Goal: Navigation & Orientation: Find specific page/section

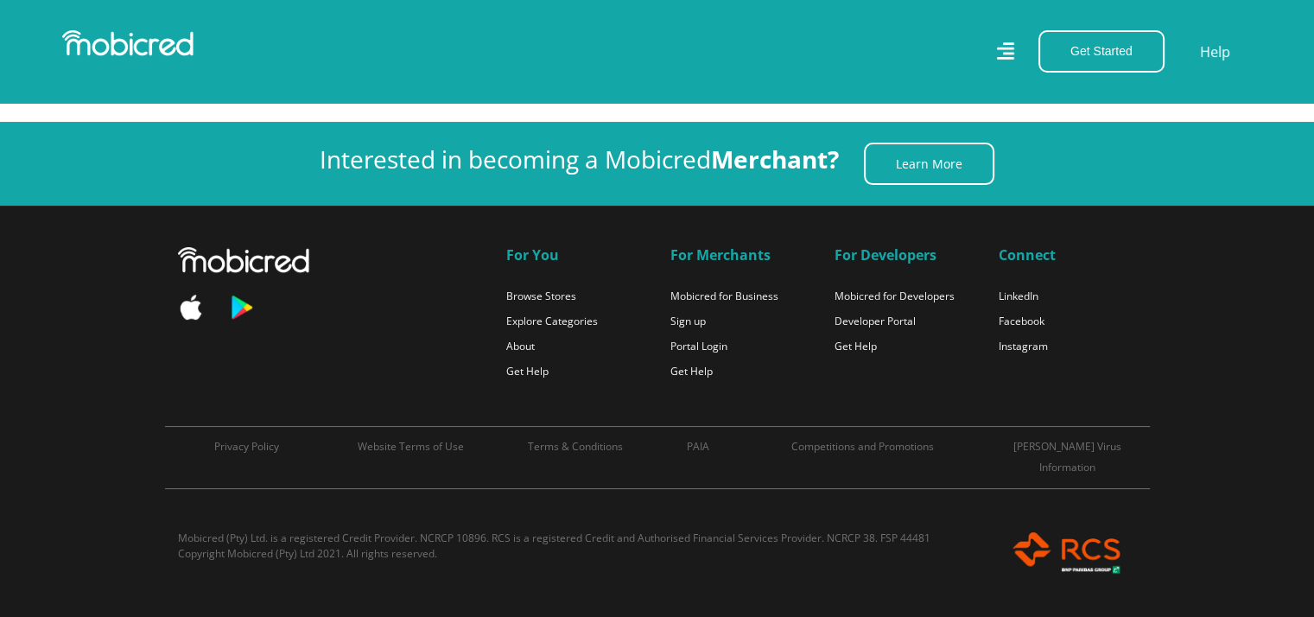
scroll to position [7258, 0]
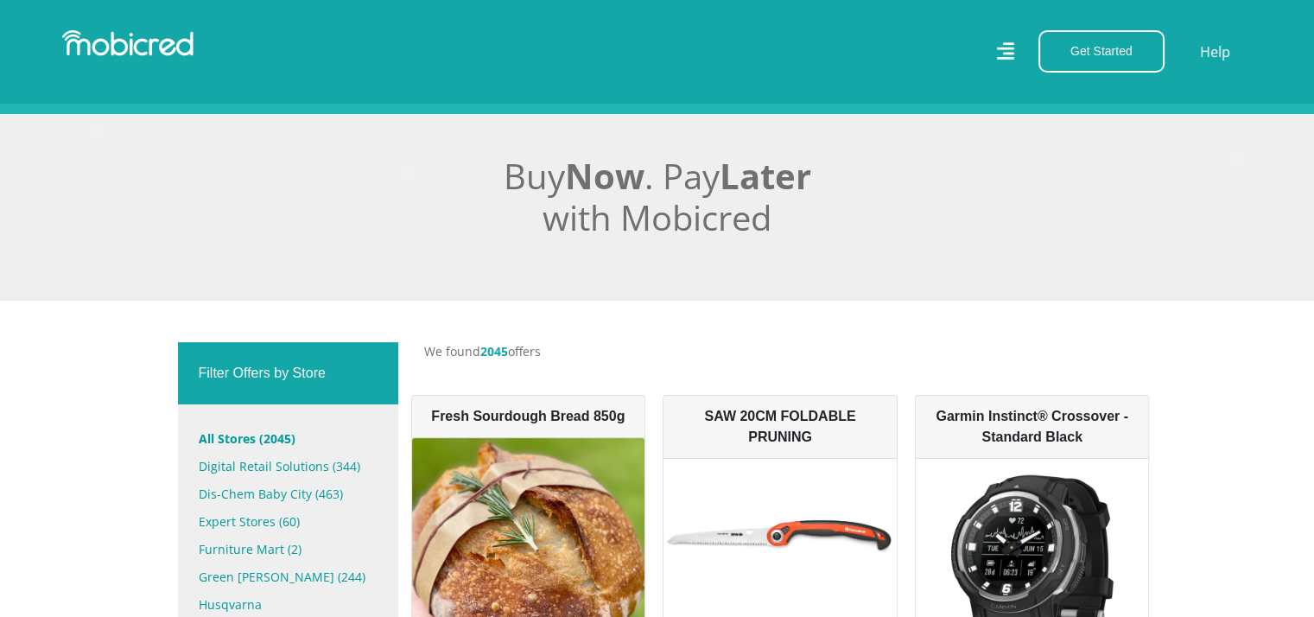
scroll to position [461, 0]
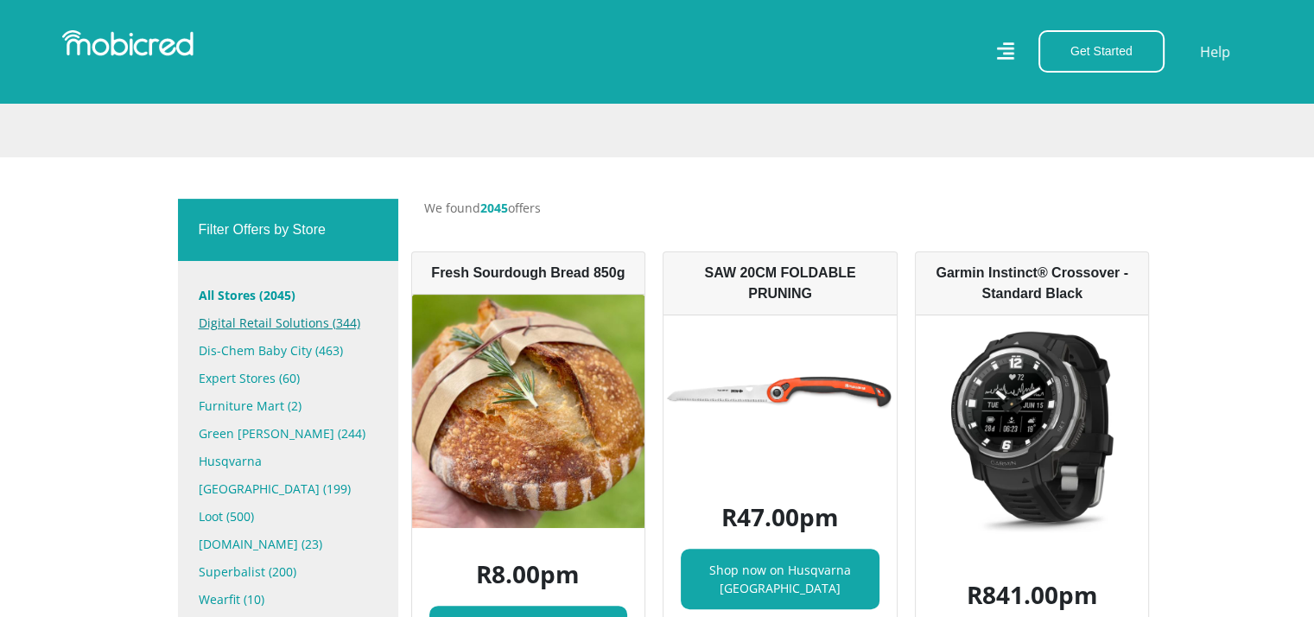
click at [267, 323] on link "Digital Retail Solutions (344)" at bounding box center [288, 323] width 179 height 28
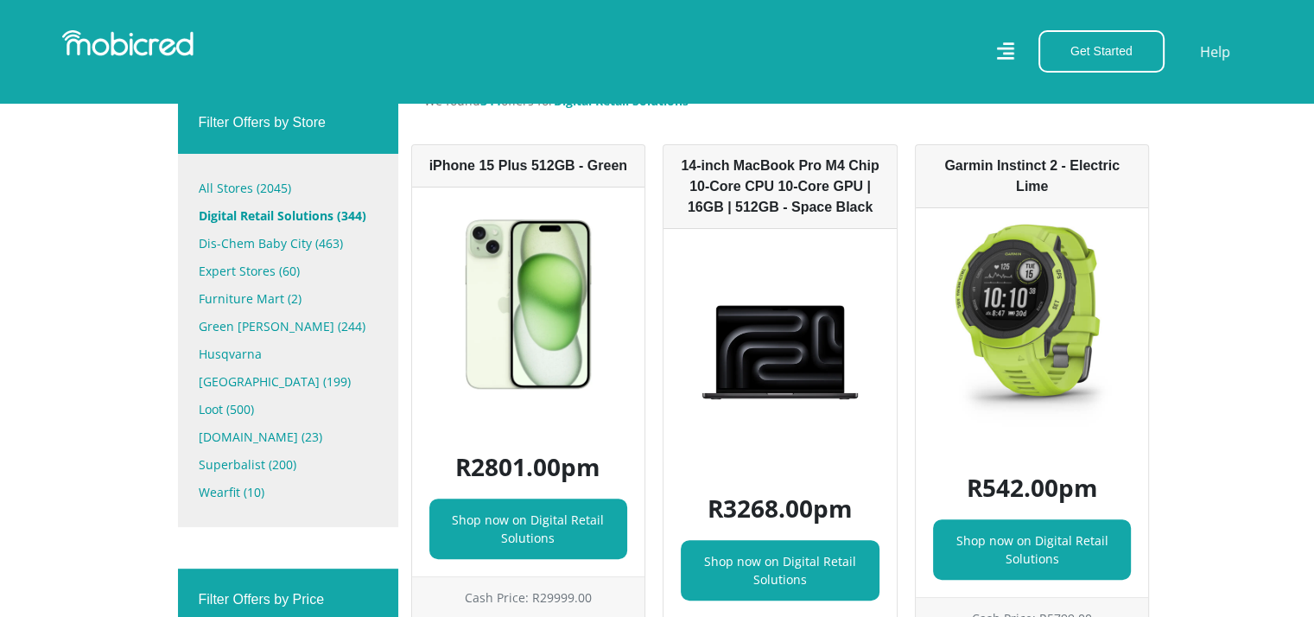
scroll to position [518, 0]
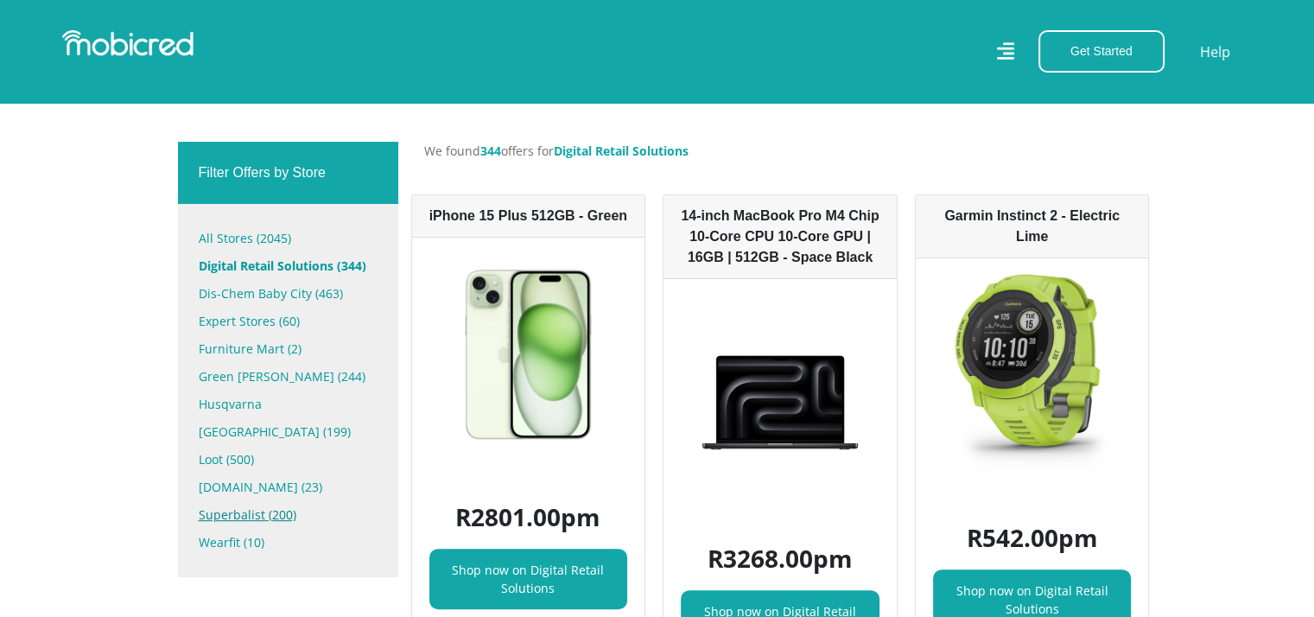
click at [234, 501] on link "Superbalist (200)" at bounding box center [288, 515] width 179 height 28
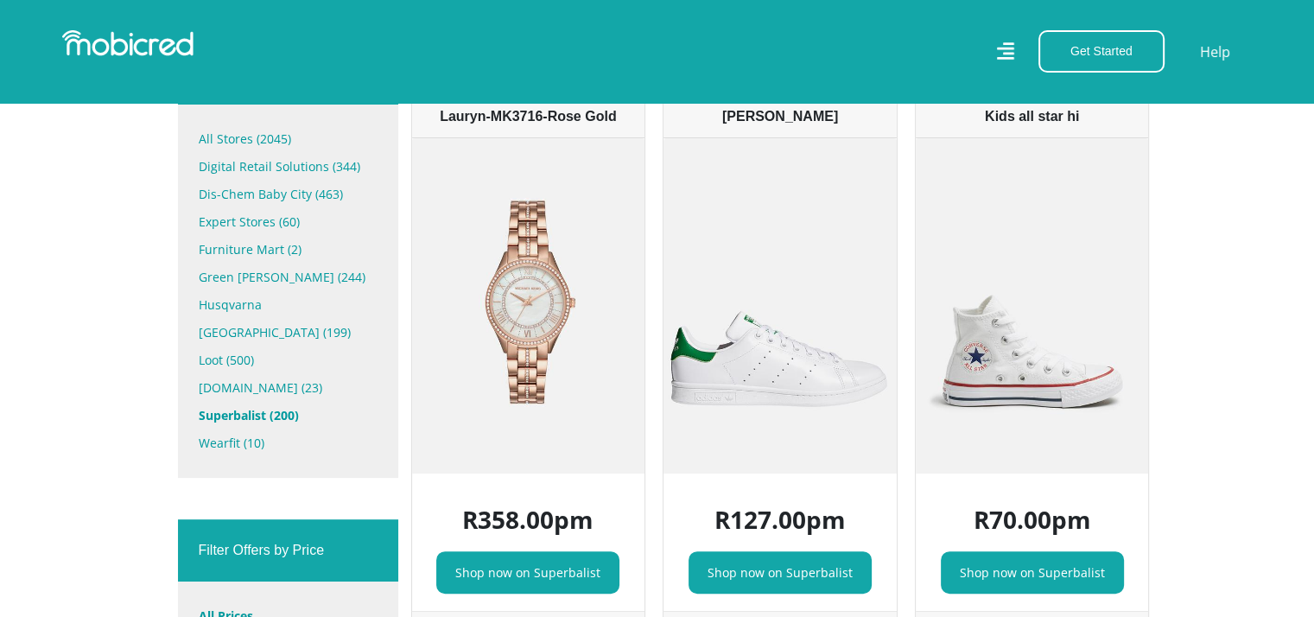
scroll to position [605, 0]
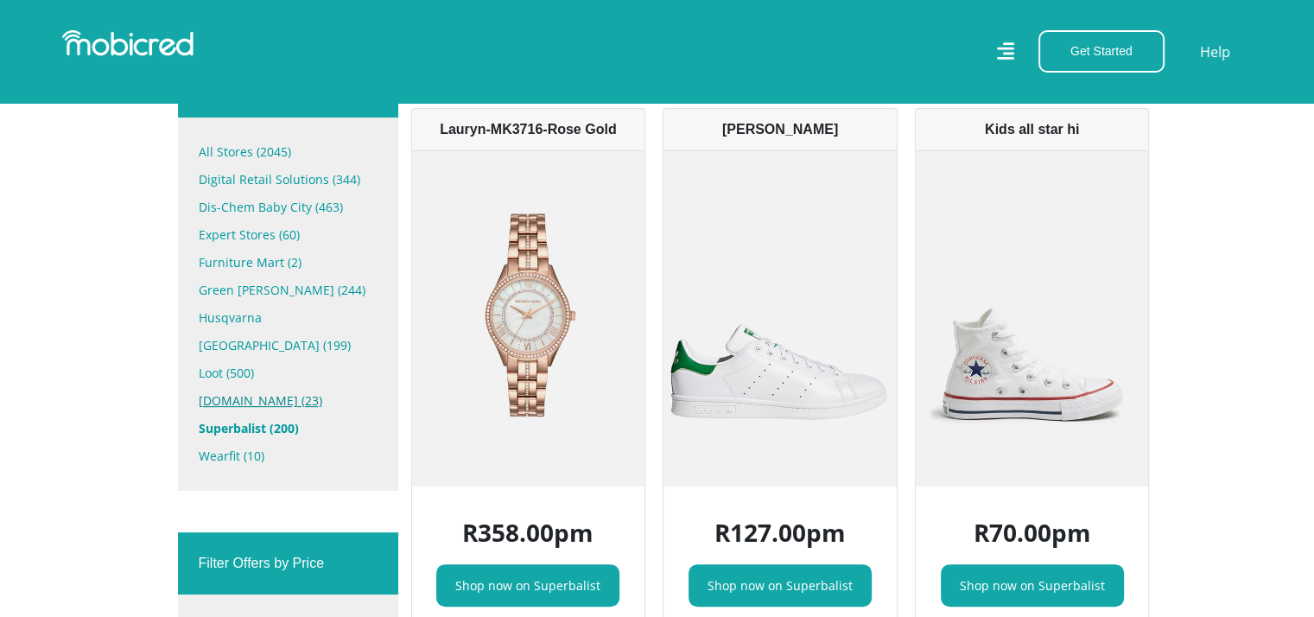
click at [250, 387] on link "Samsung.com (23)" at bounding box center [288, 401] width 179 height 28
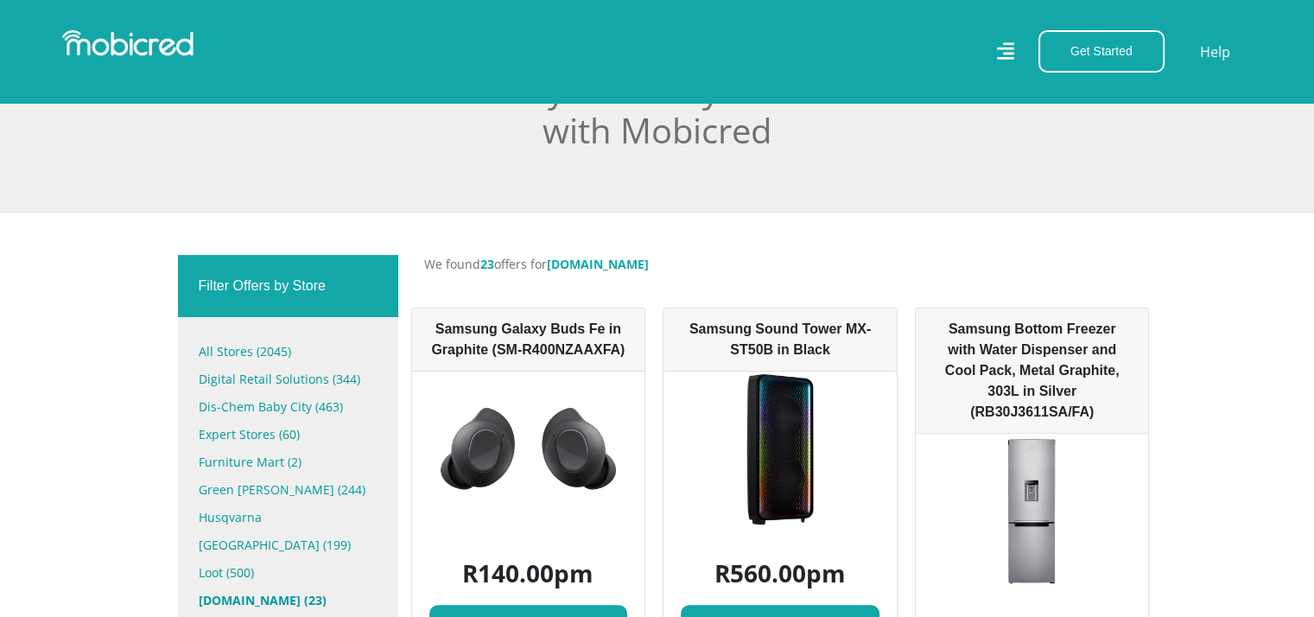
scroll to position [432, 0]
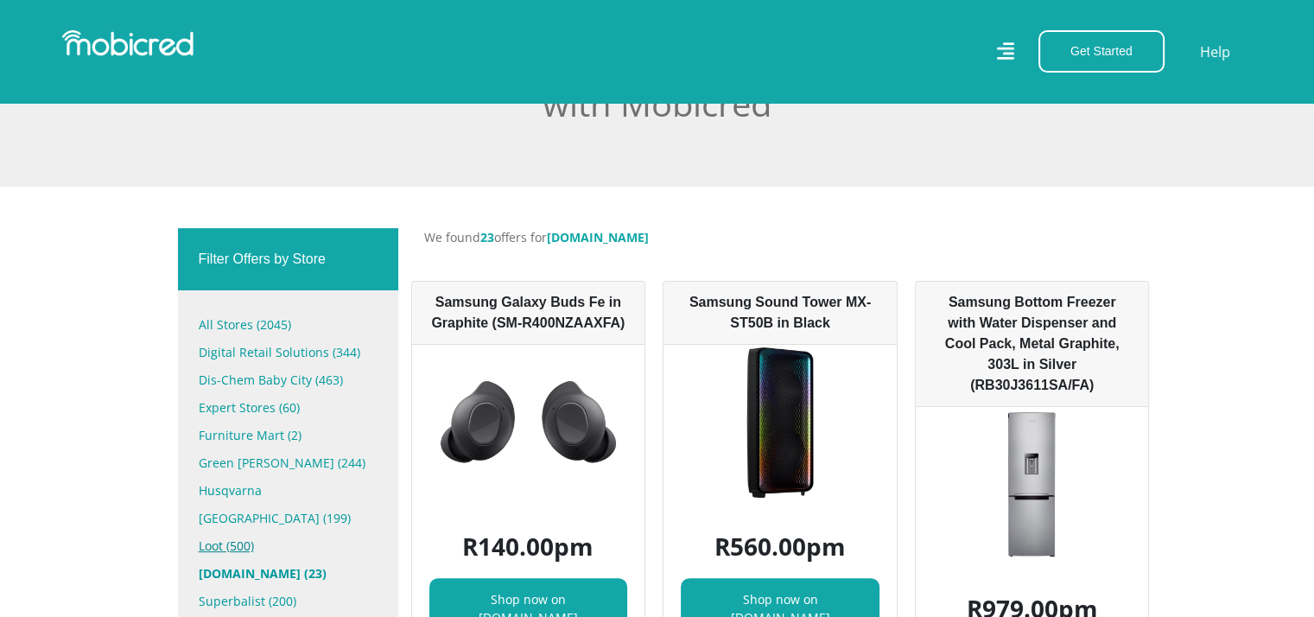
click at [218, 532] on link "Loot (500)" at bounding box center [288, 546] width 179 height 28
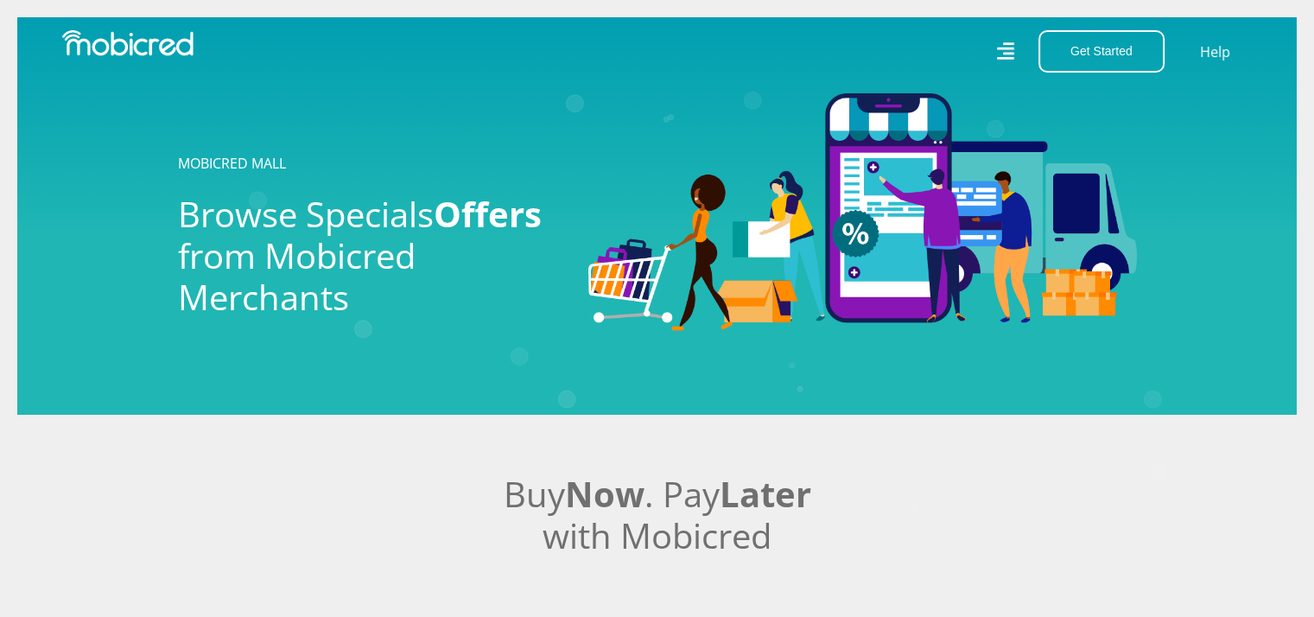
click at [1008, 49] on icon at bounding box center [1004, 51] width 17 height 25
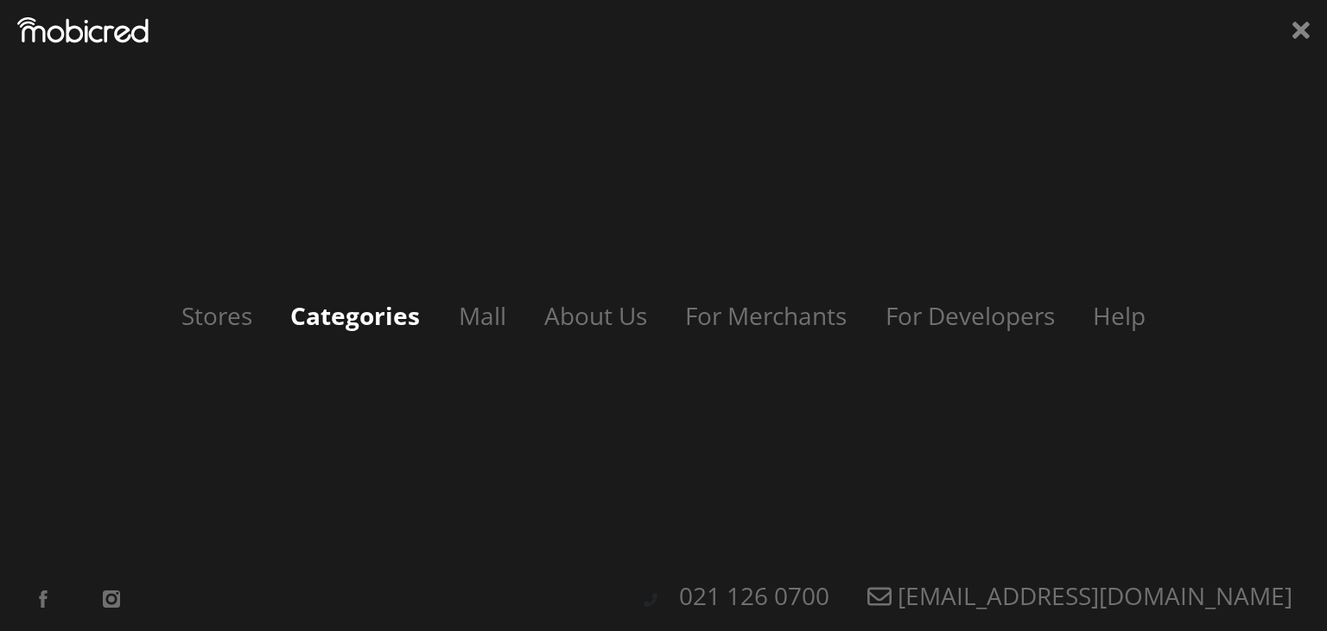
click at [349, 315] on link "Categories" at bounding box center [355, 315] width 164 height 33
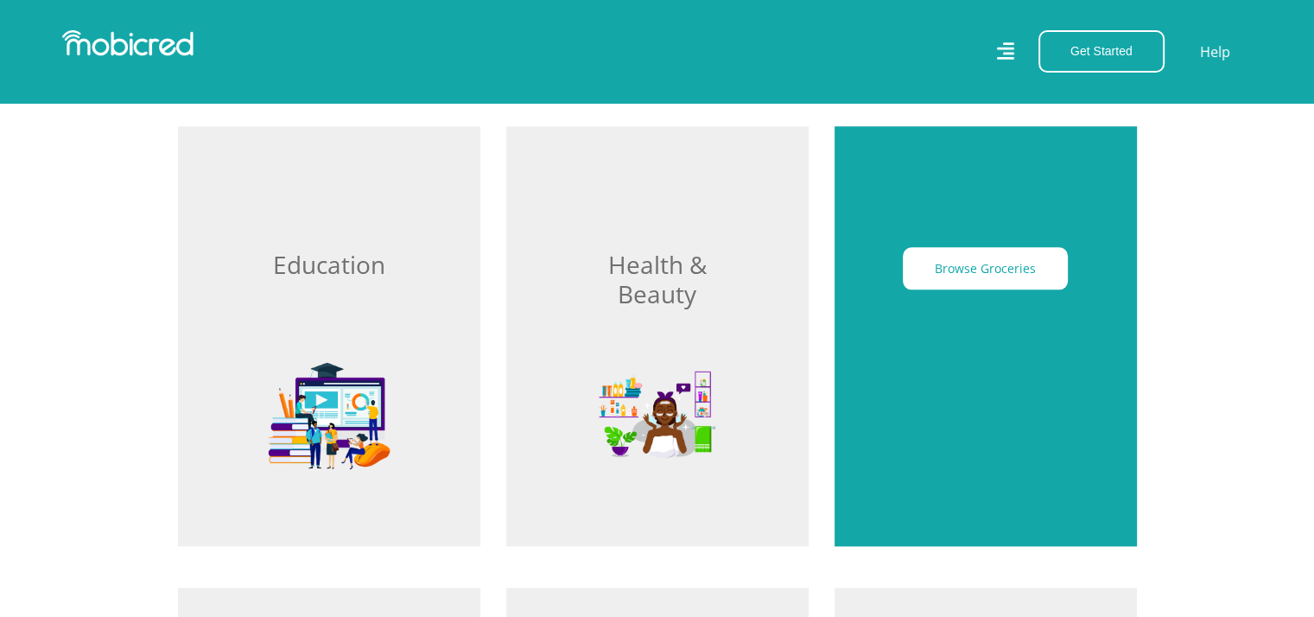
scroll to position [1901, 0]
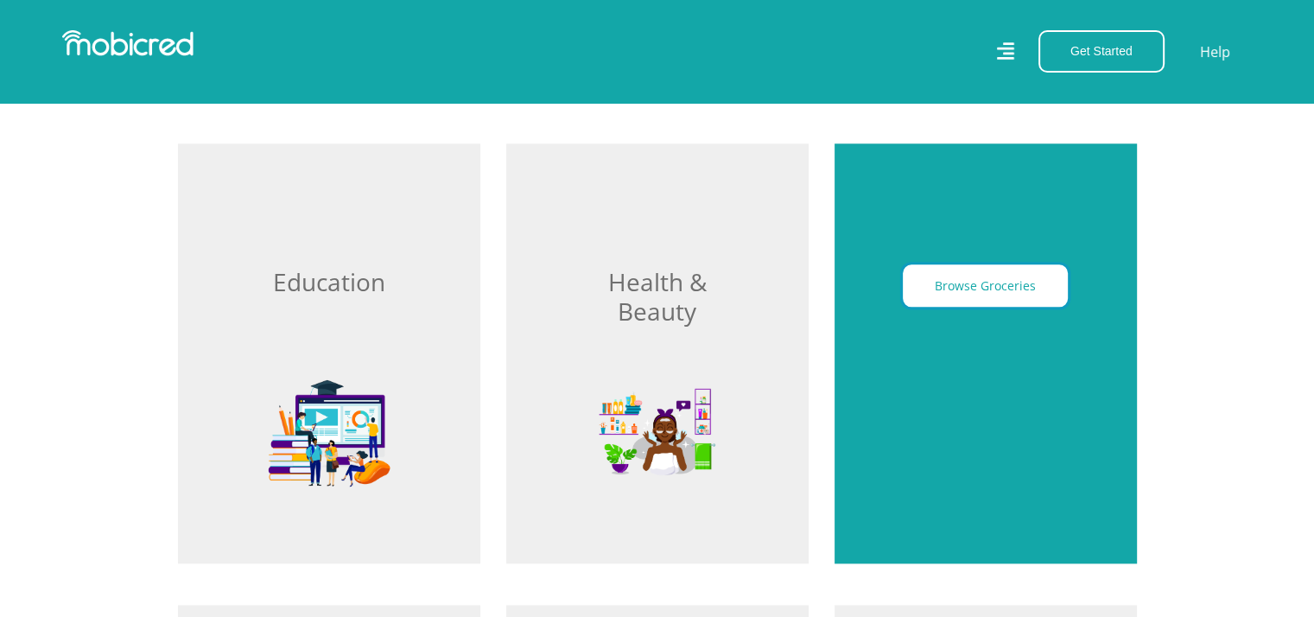
click at [1011, 289] on button "Browse Groceries" at bounding box center [985, 285] width 165 height 42
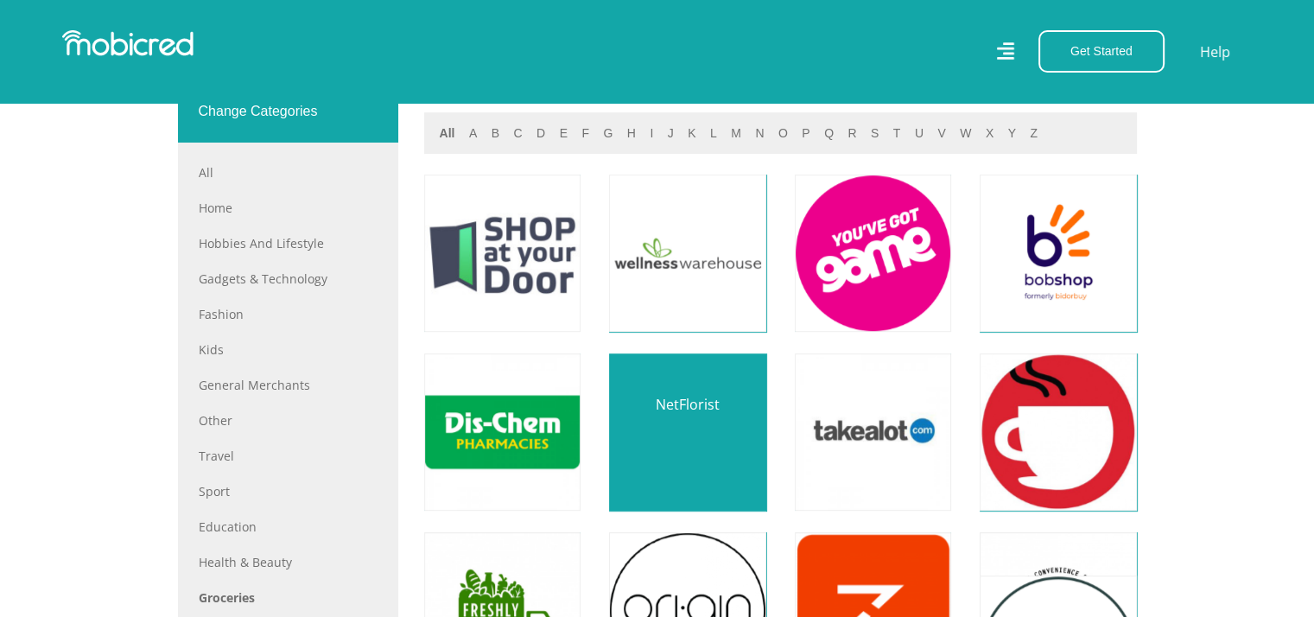
scroll to position [691, 0]
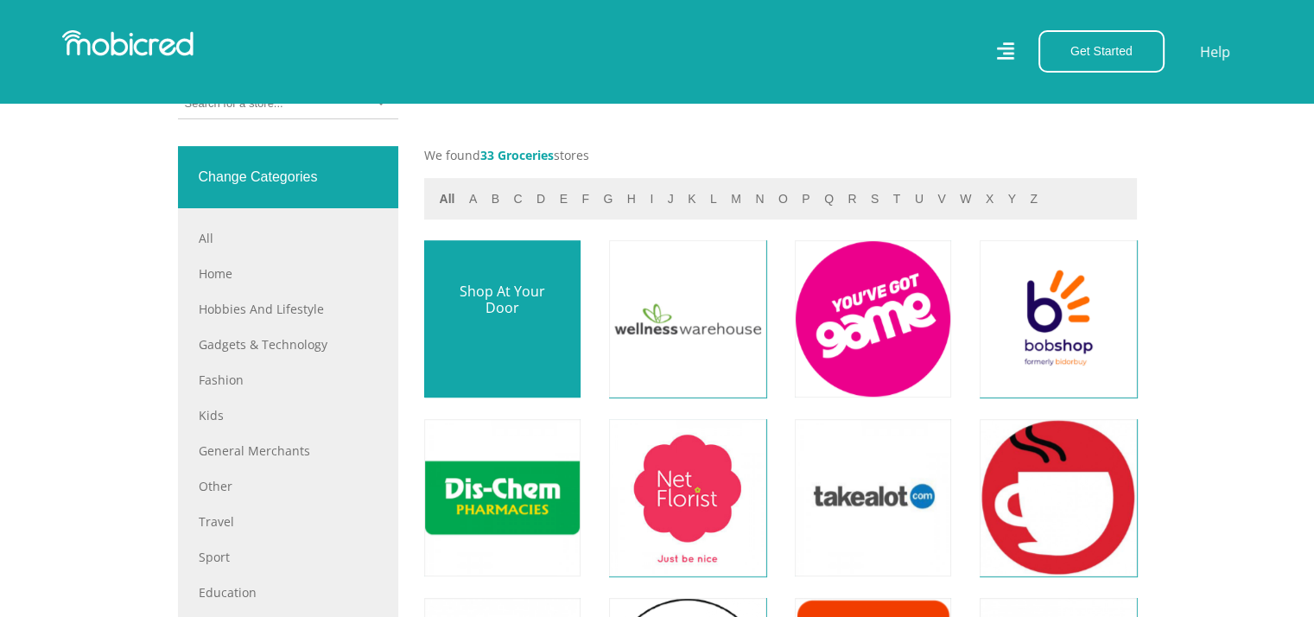
click at [520, 327] on link at bounding box center [502, 318] width 184 height 184
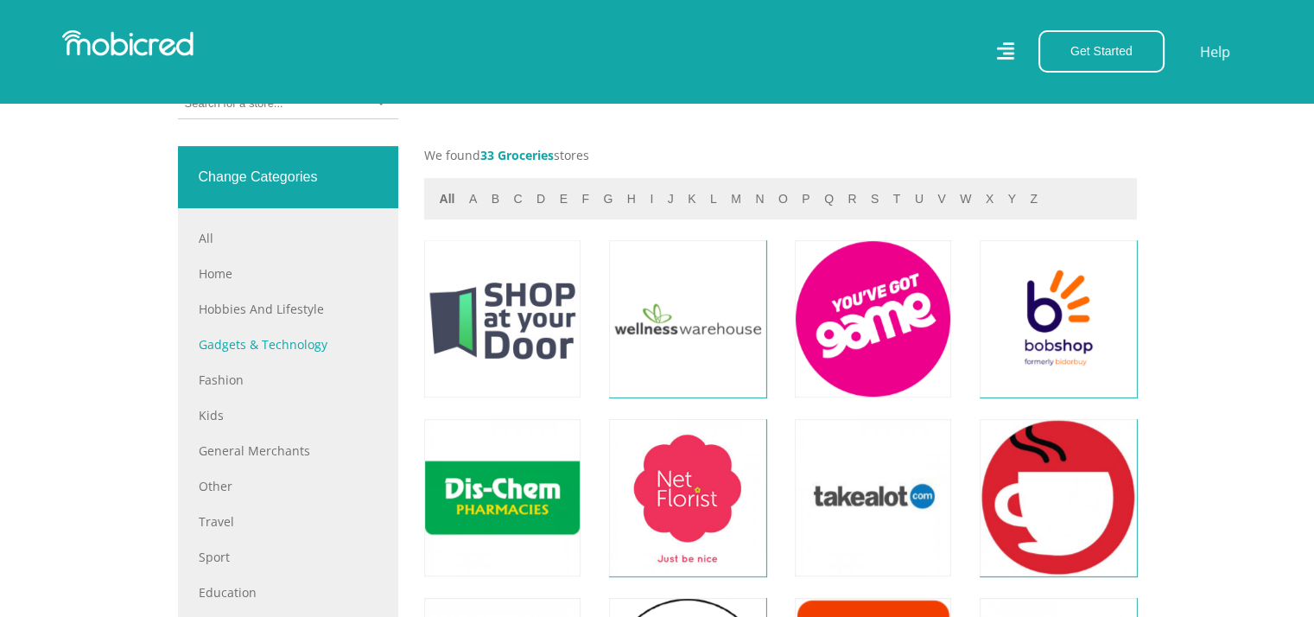
click at [278, 340] on link "Gadgets & Technology" at bounding box center [288, 344] width 179 height 18
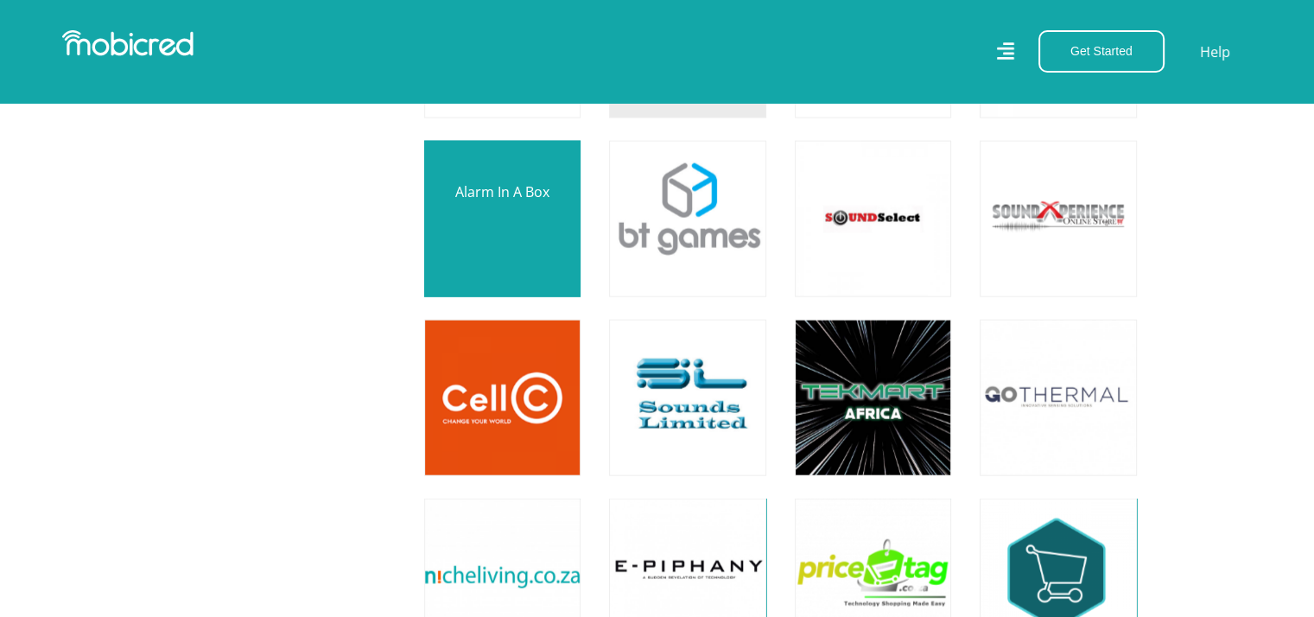
scroll to position [3888, 0]
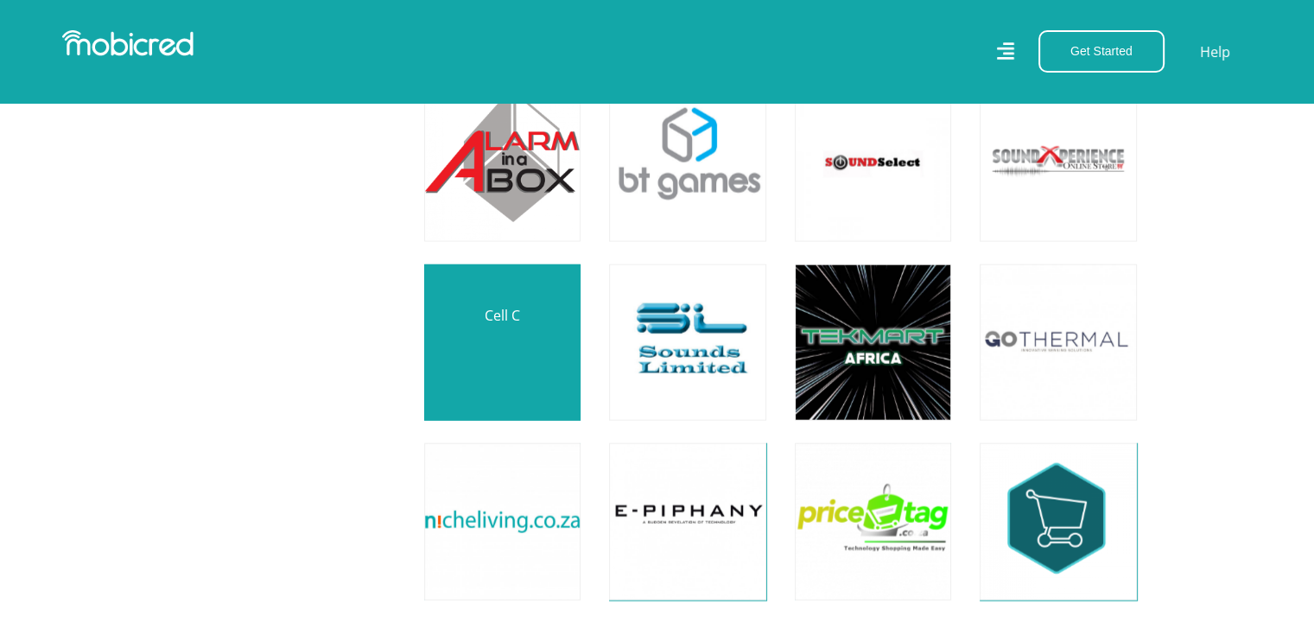
click at [508, 349] on link at bounding box center [502, 343] width 184 height 184
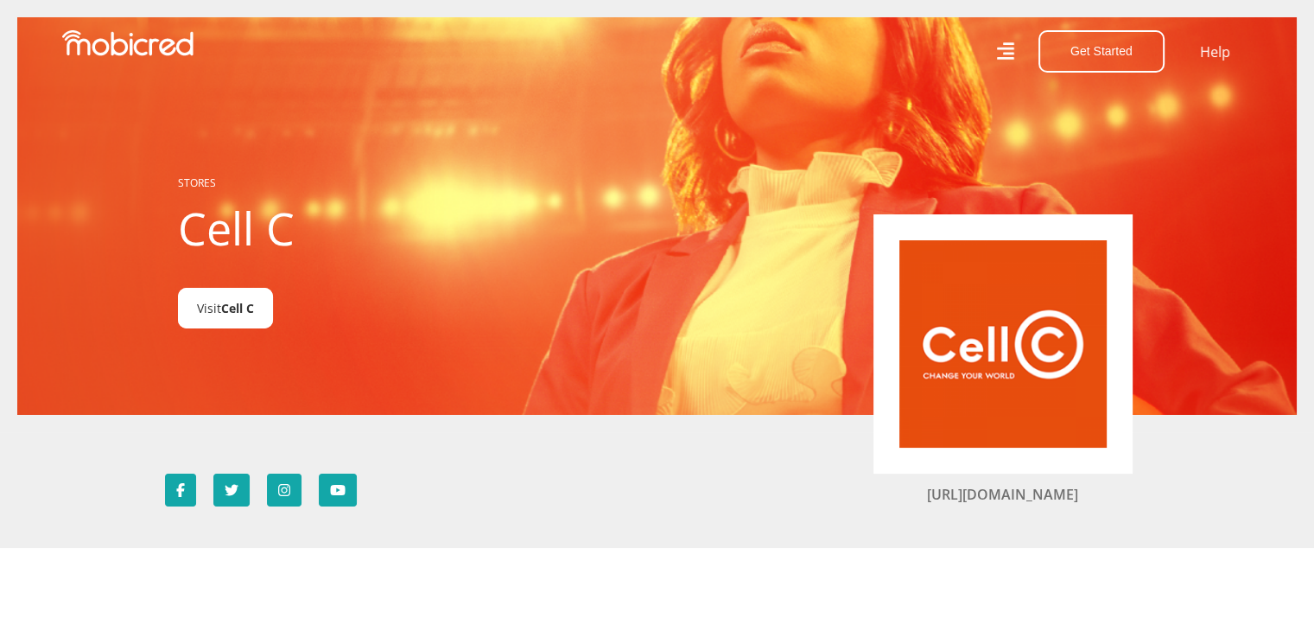
click at [227, 312] on span "Cell C" at bounding box center [237, 308] width 33 height 16
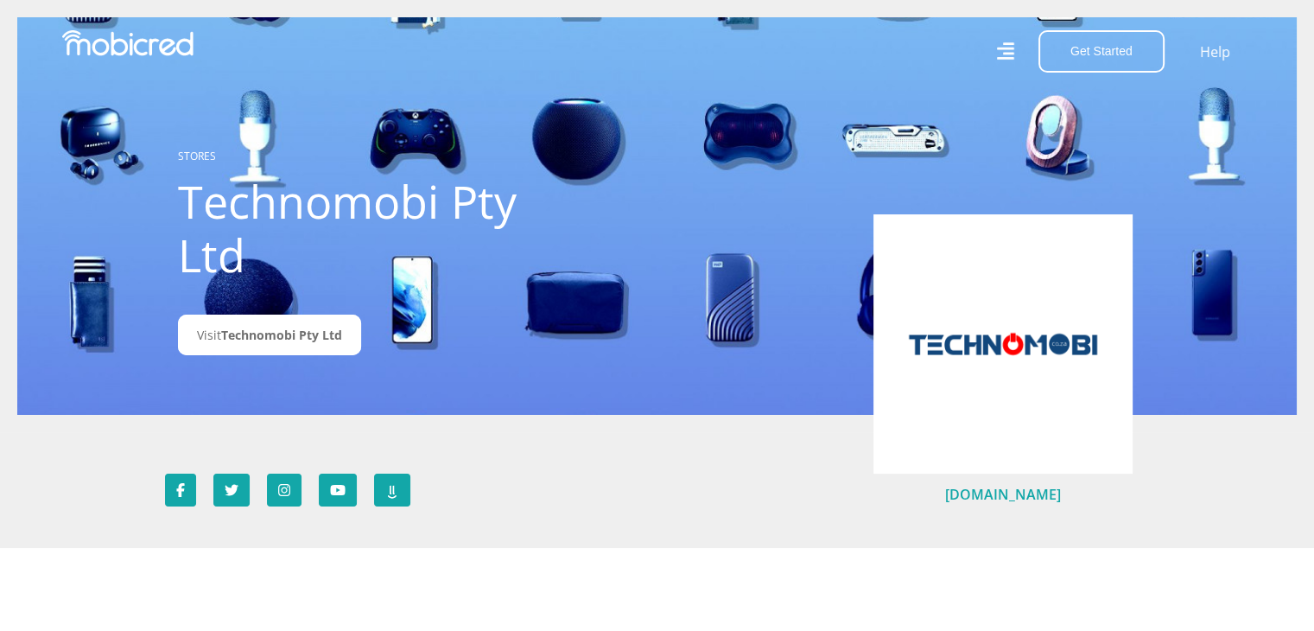
click at [978, 493] on link "[DOMAIN_NAME]" at bounding box center [1003, 494] width 116 height 19
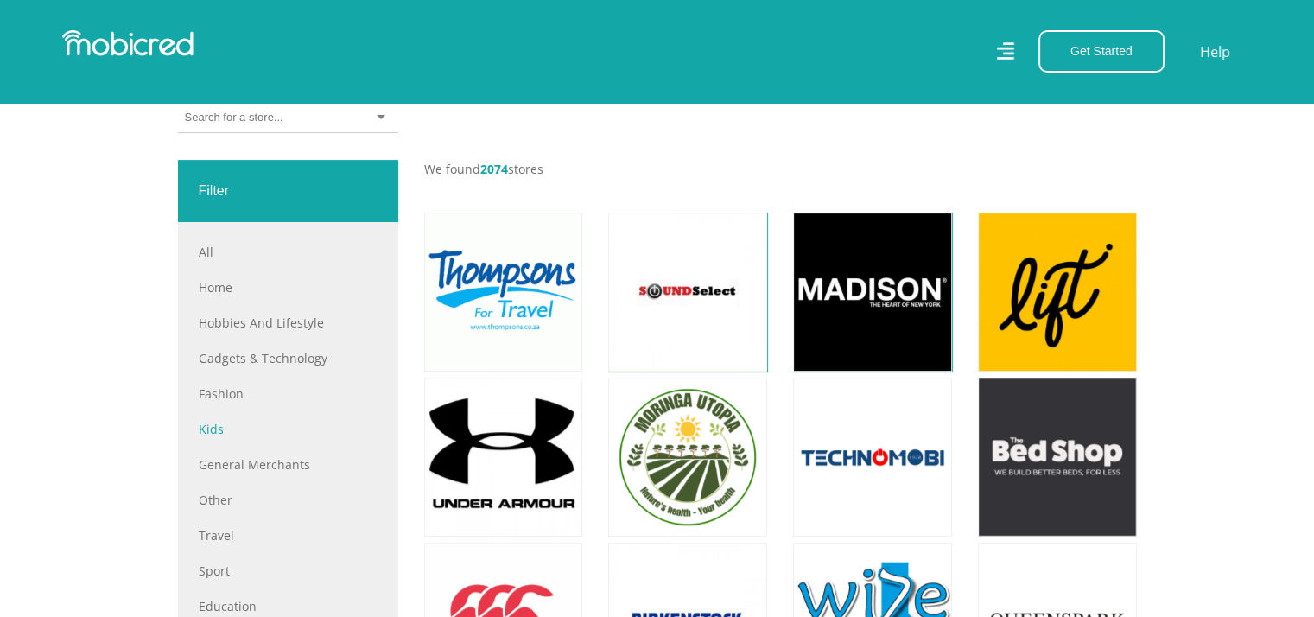
scroll to position [605, 0]
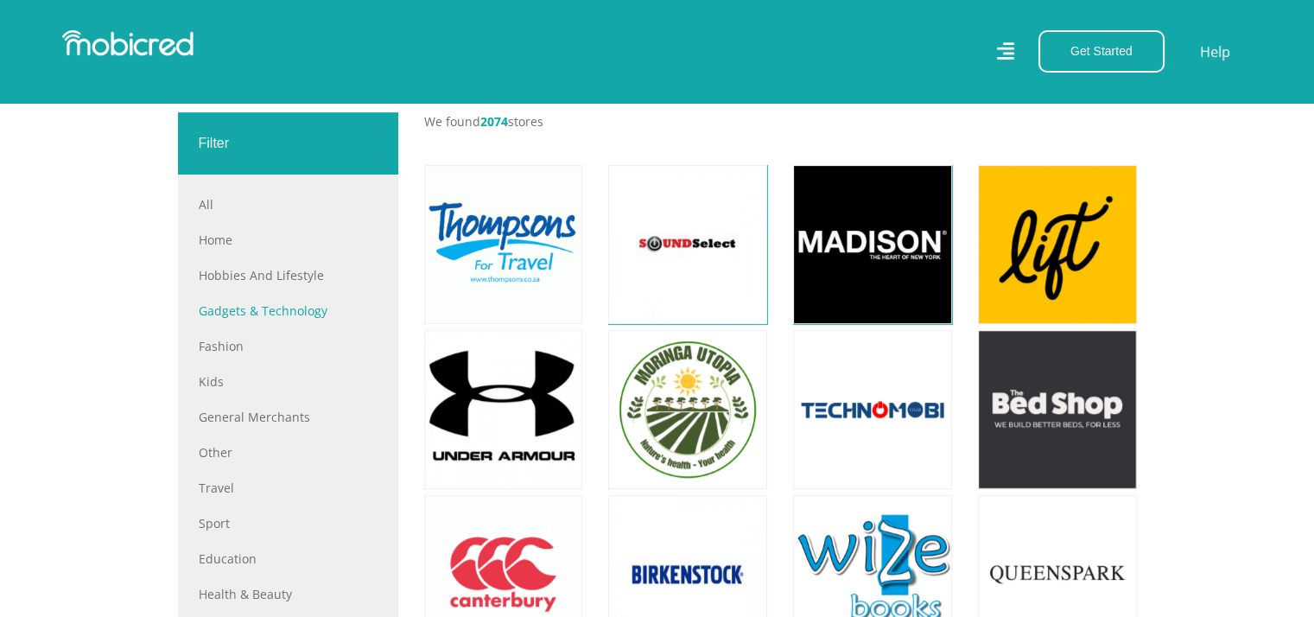
click at [287, 315] on link "Gadgets & Technology" at bounding box center [288, 311] width 179 height 18
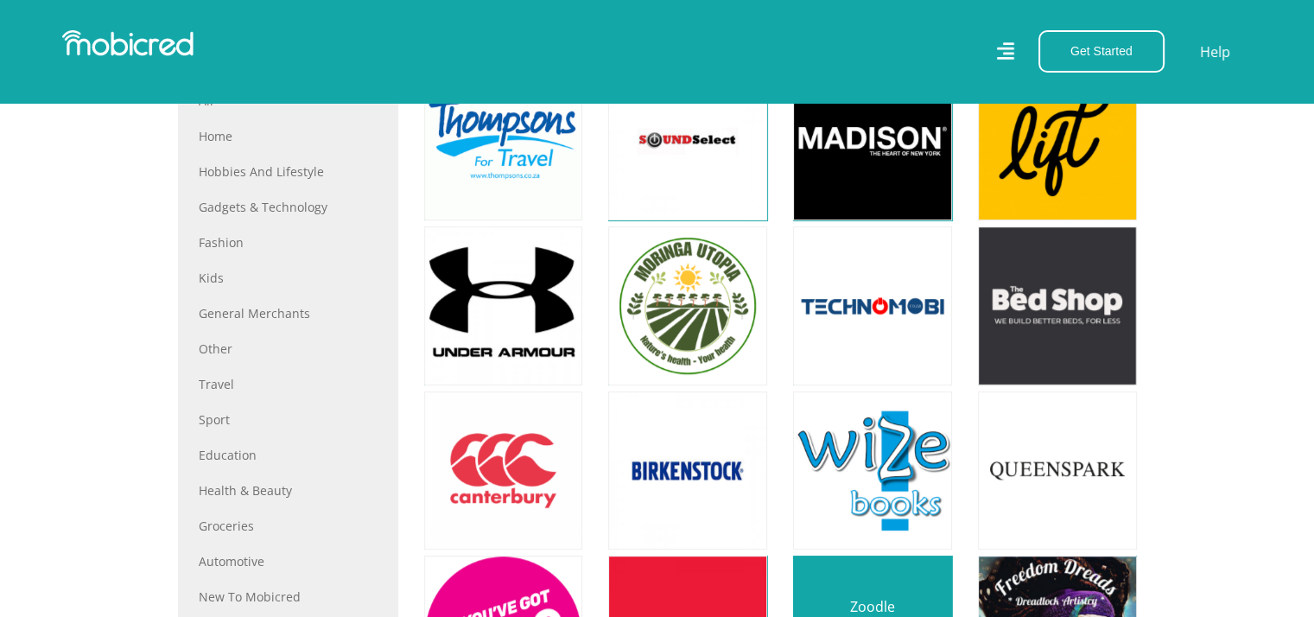
scroll to position [691, 0]
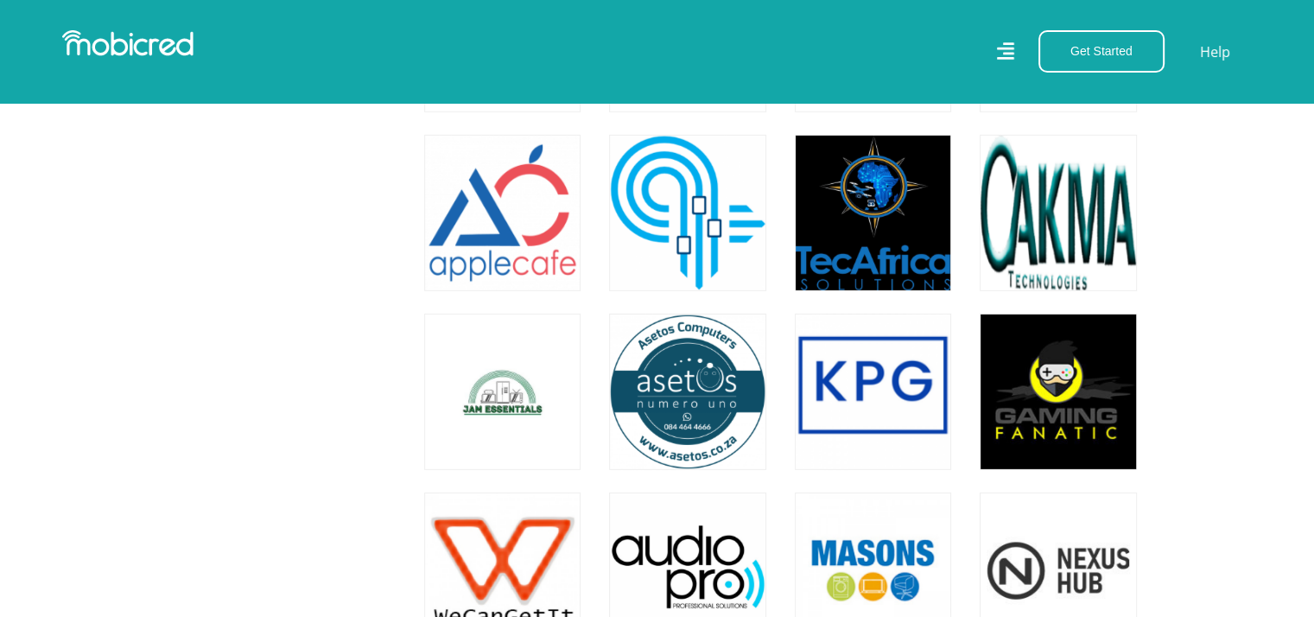
scroll to position [5012, 0]
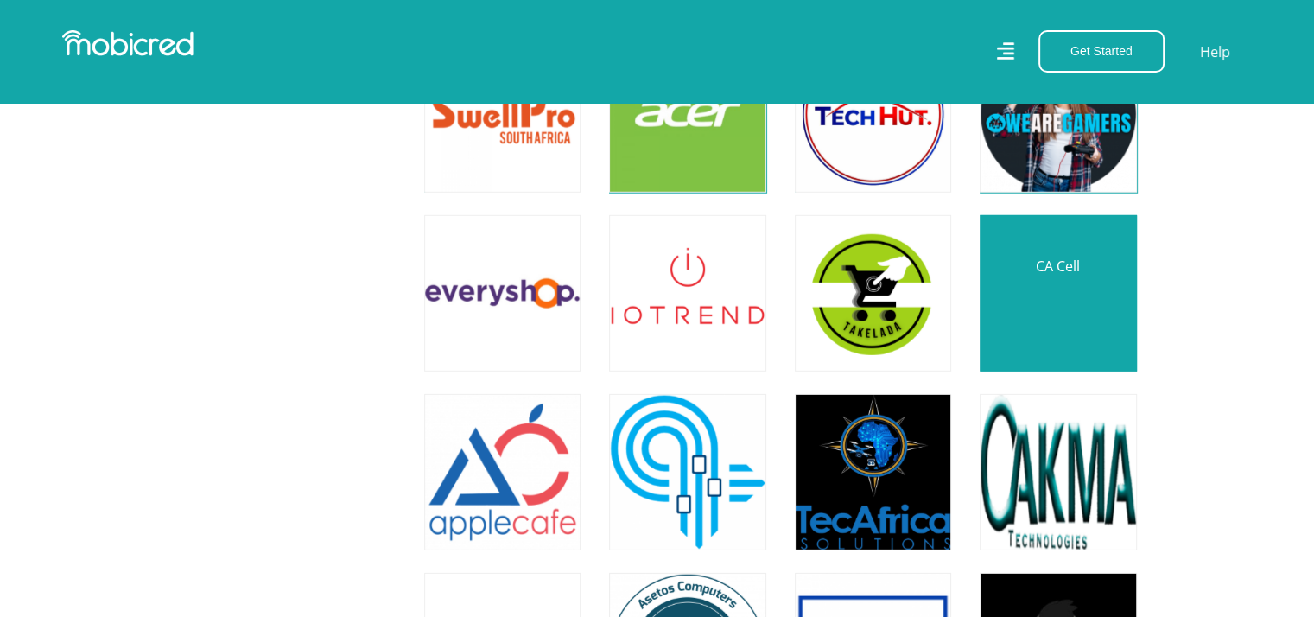
click at [1041, 302] on link at bounding box center [1058, 293] width 184 height 184
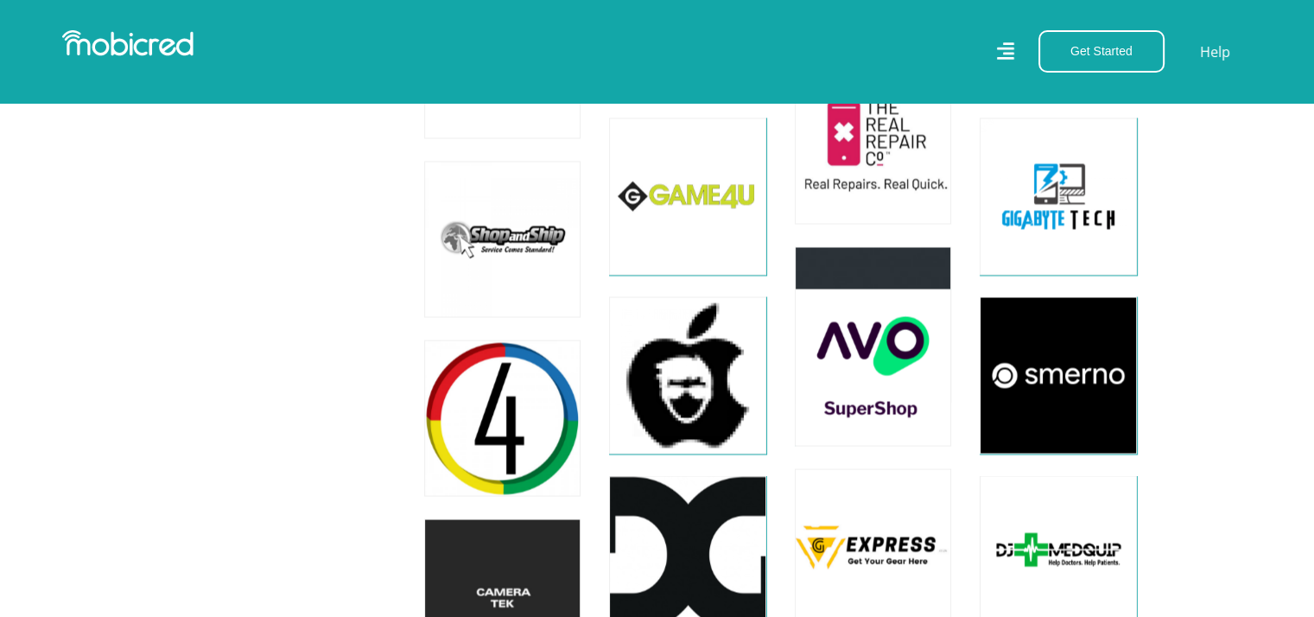
scroll to position [9591, 0]
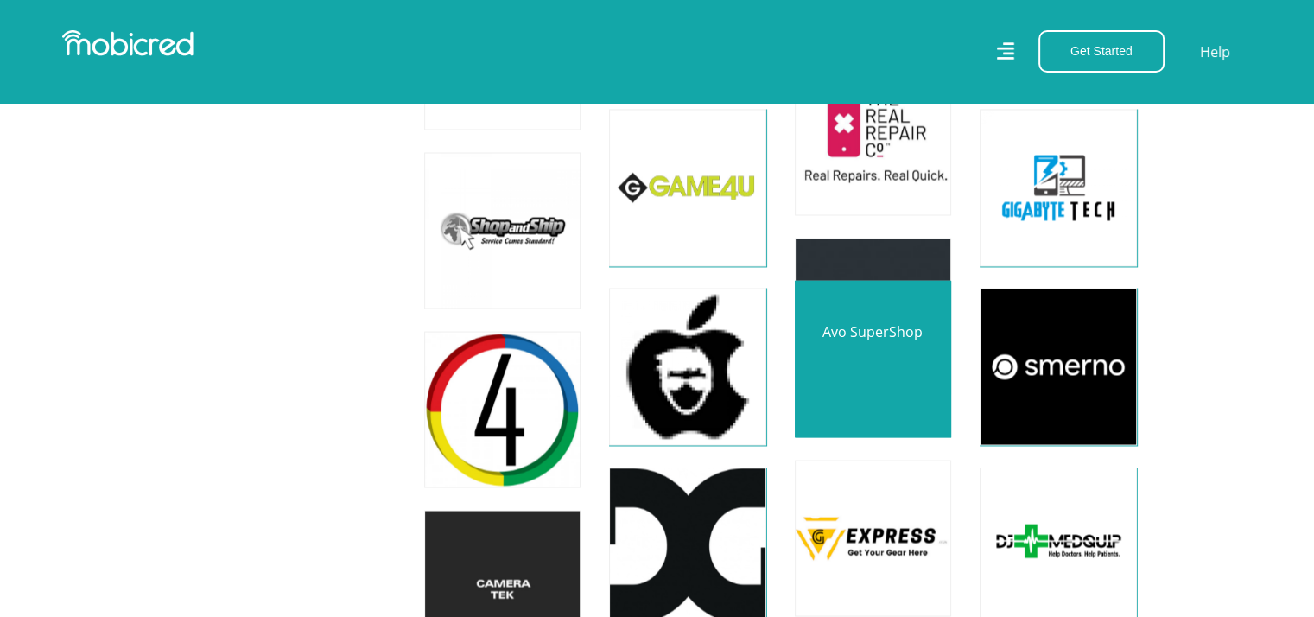
click at [899, 377] on link at bounding box center [873, 359] width 184 height 184
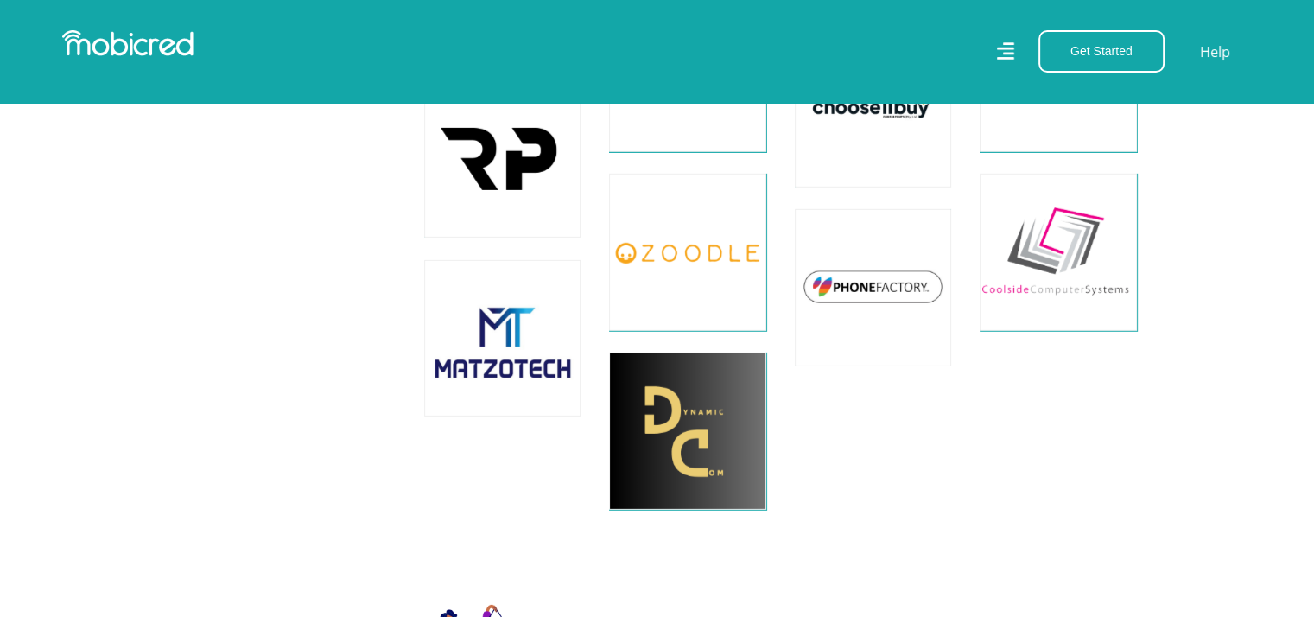
scroll to position [11838, 0]
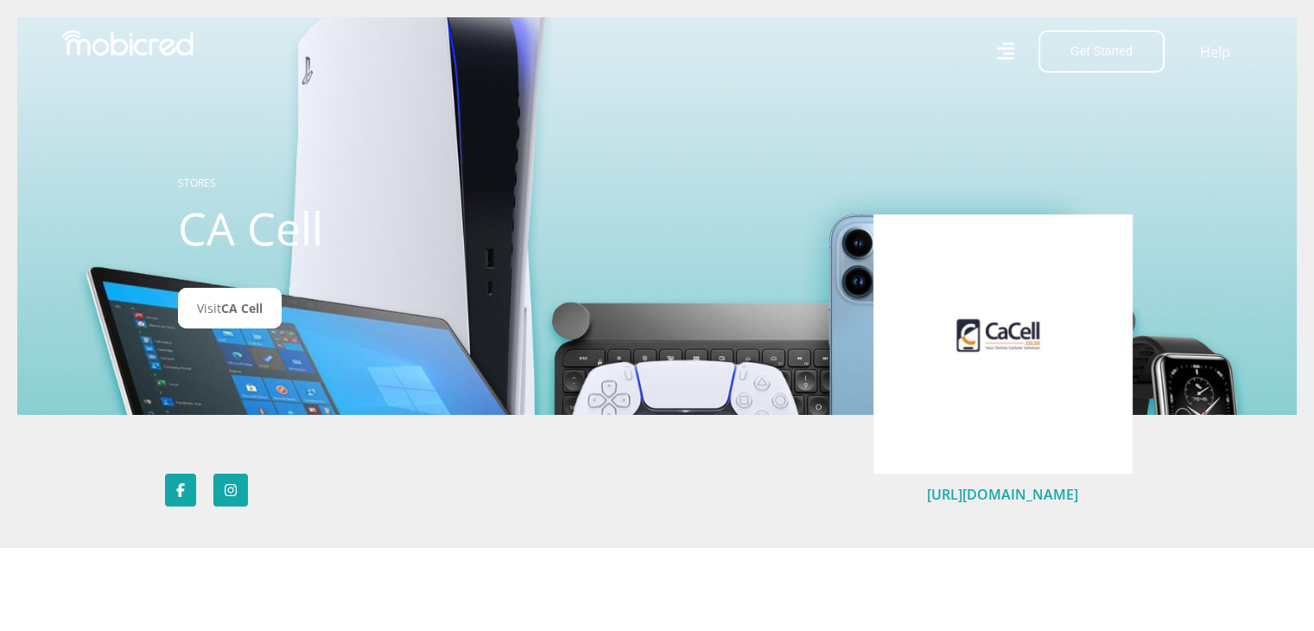
click at [1015, 497] on link "https://www.cacellular.co.za/" at bounding box center [1002, 494] width 151 height 19
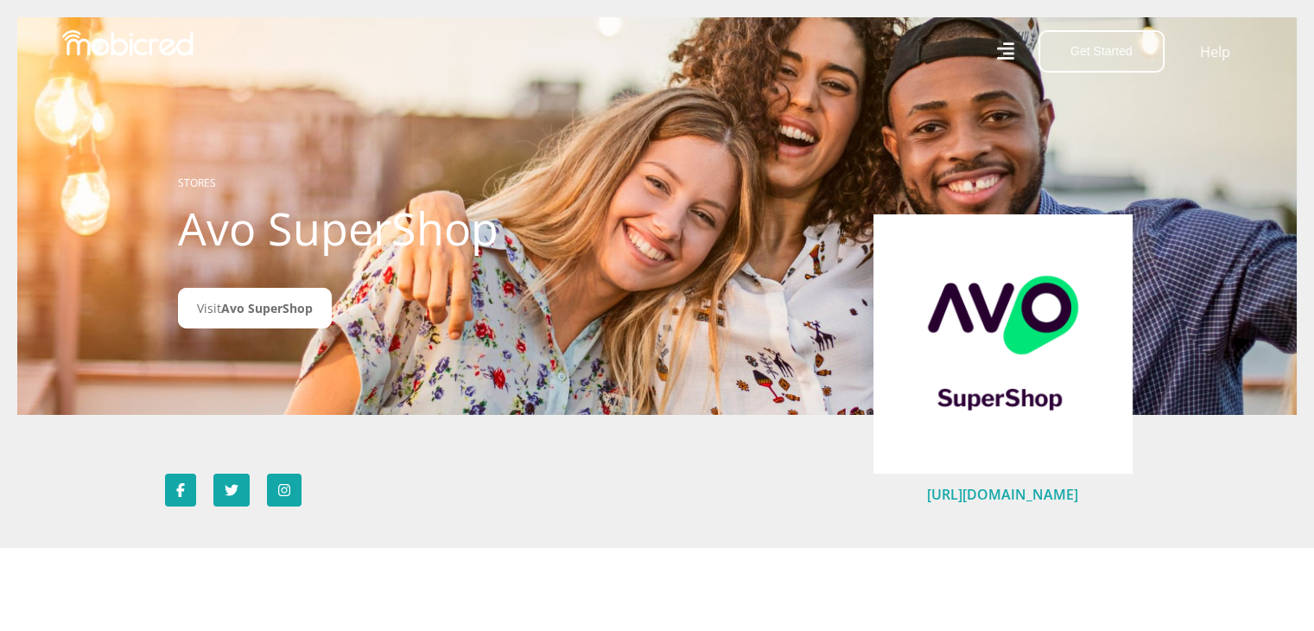
click at [1025, 496] on link "[URL][DOMAIN_NAME]" at bounding box center [1002, 494] width 151 height 19
